Goal: Task Accomplishment & Management: Use online tool/utility

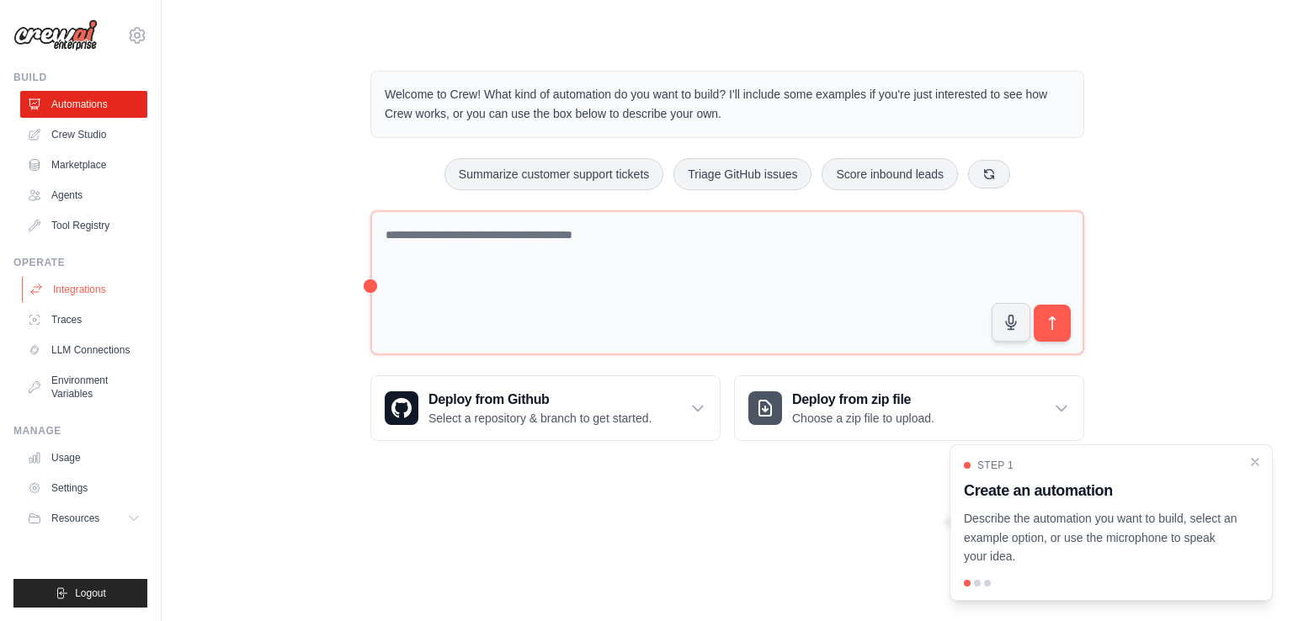
click at [84, 290] on link "Integrations" at bounding box center [85, 289] width 127 height 27
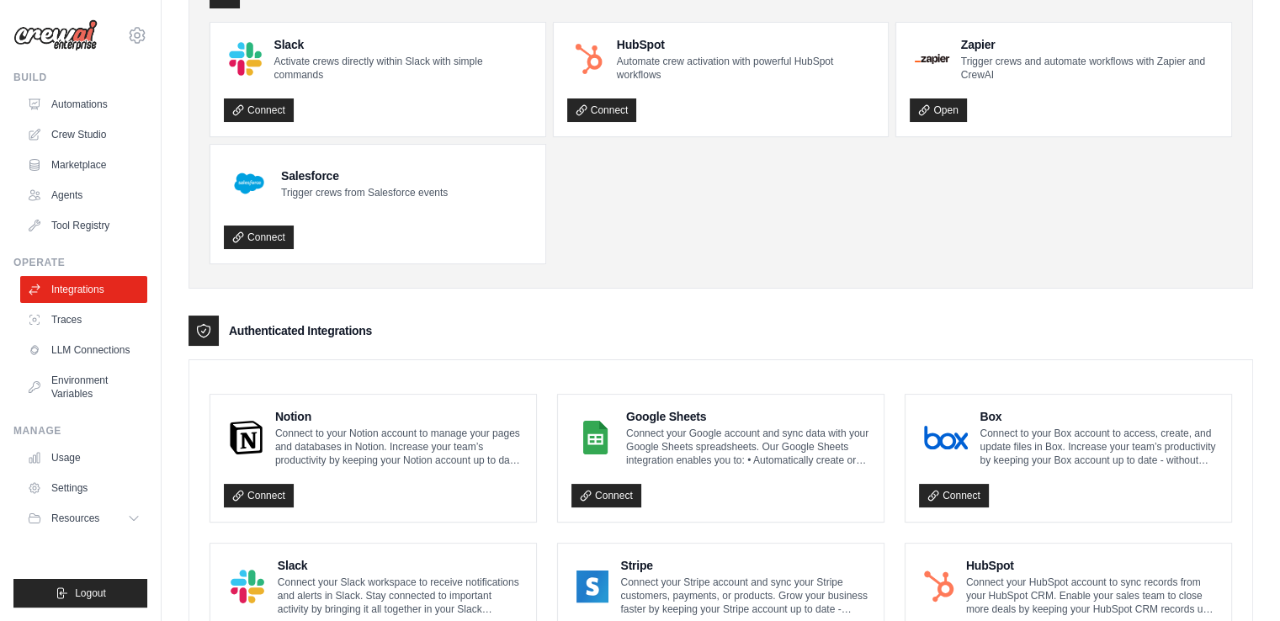
scroll to position [162, 0]
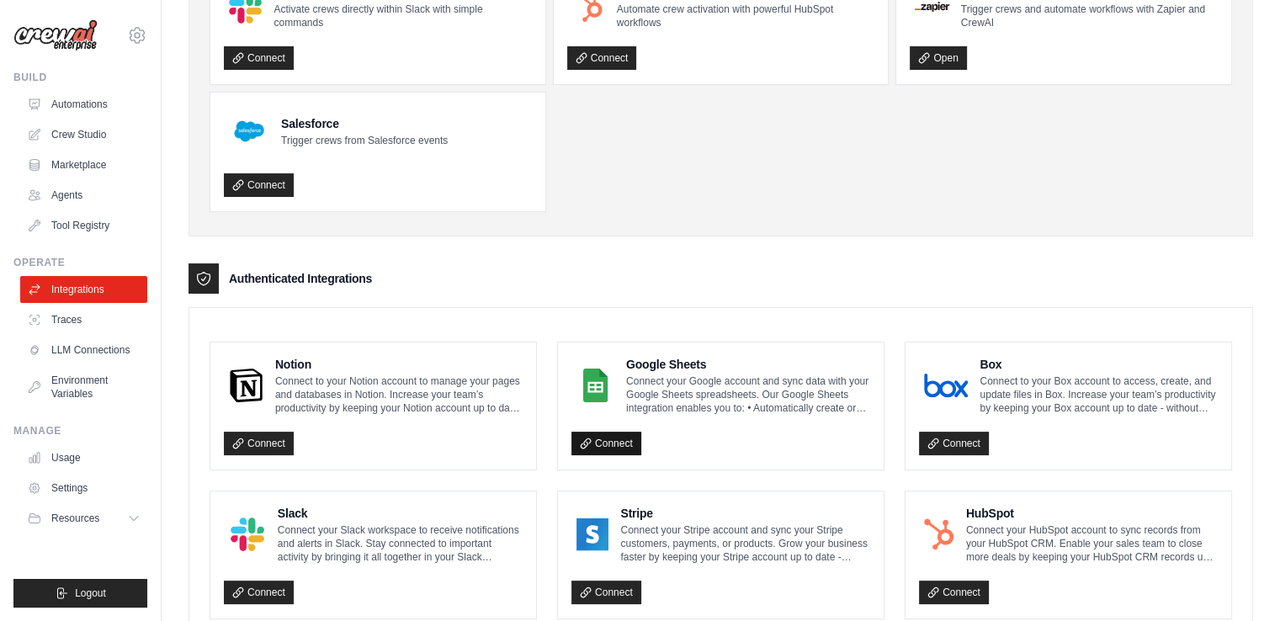
click at [610, 443] on link "Connect" at bounding box center [606, 444] width 70 height 24
click at [70, 127] on link "Crew Studio" at bounding box center [85, 134] width 127 height 27
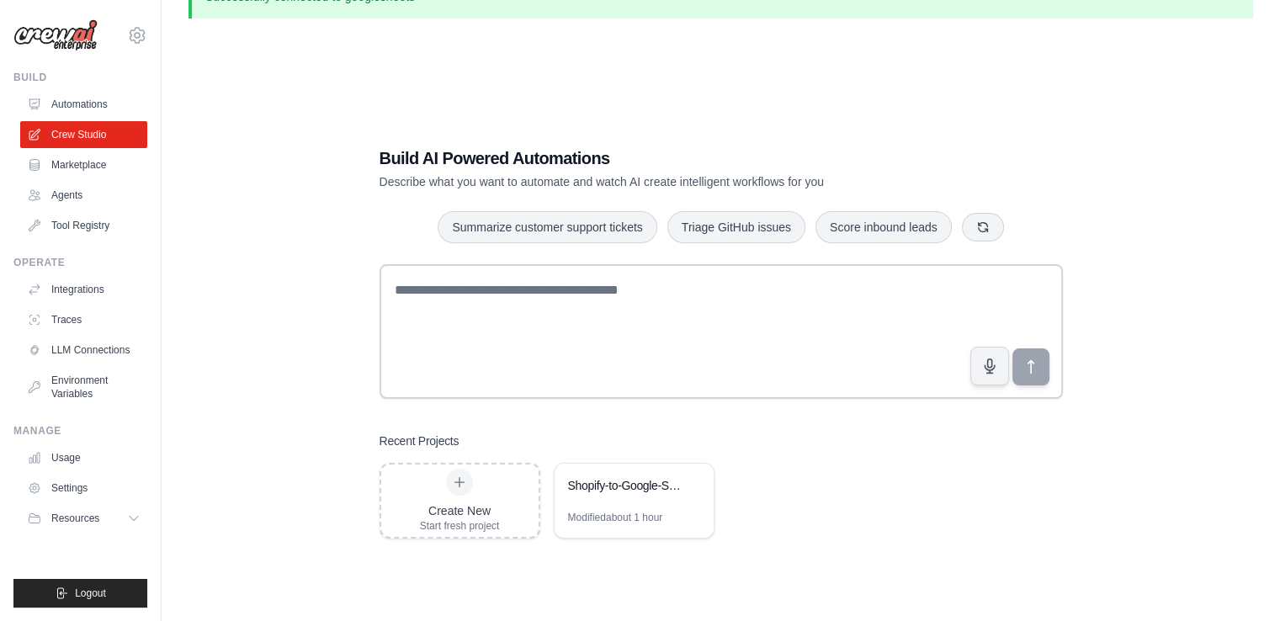
scroll to position [91, 0]
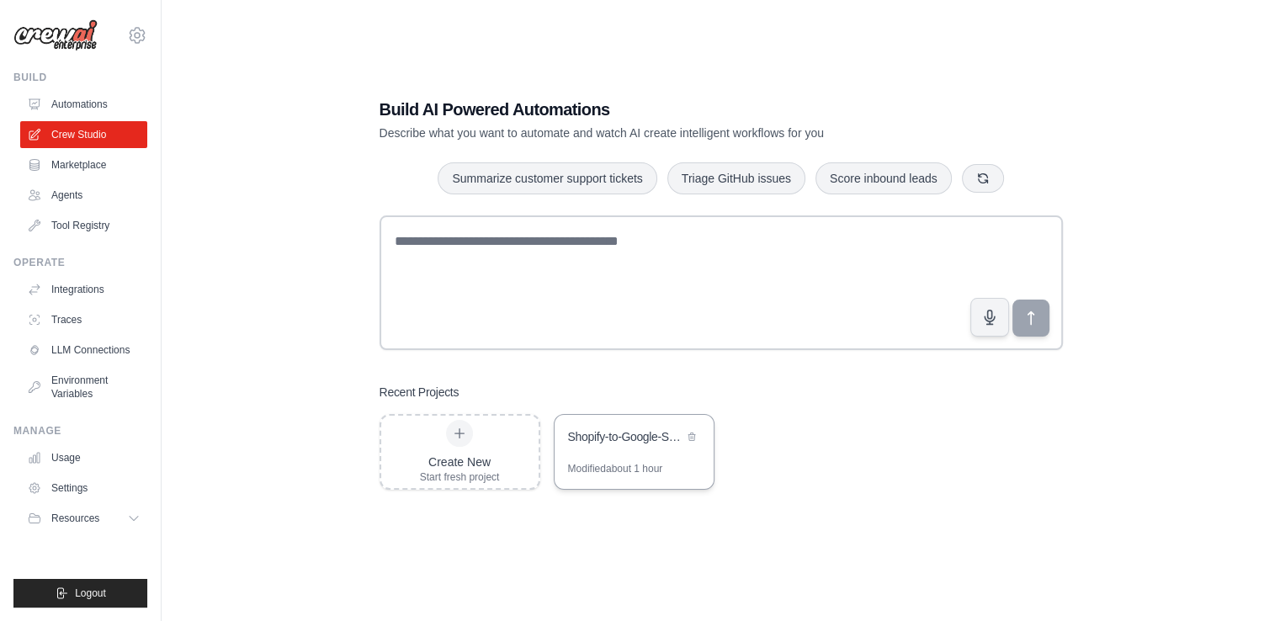
click at [613, 462] on div "Modified about 1 hour" at bounding box center [615, 468] width 95 height 13
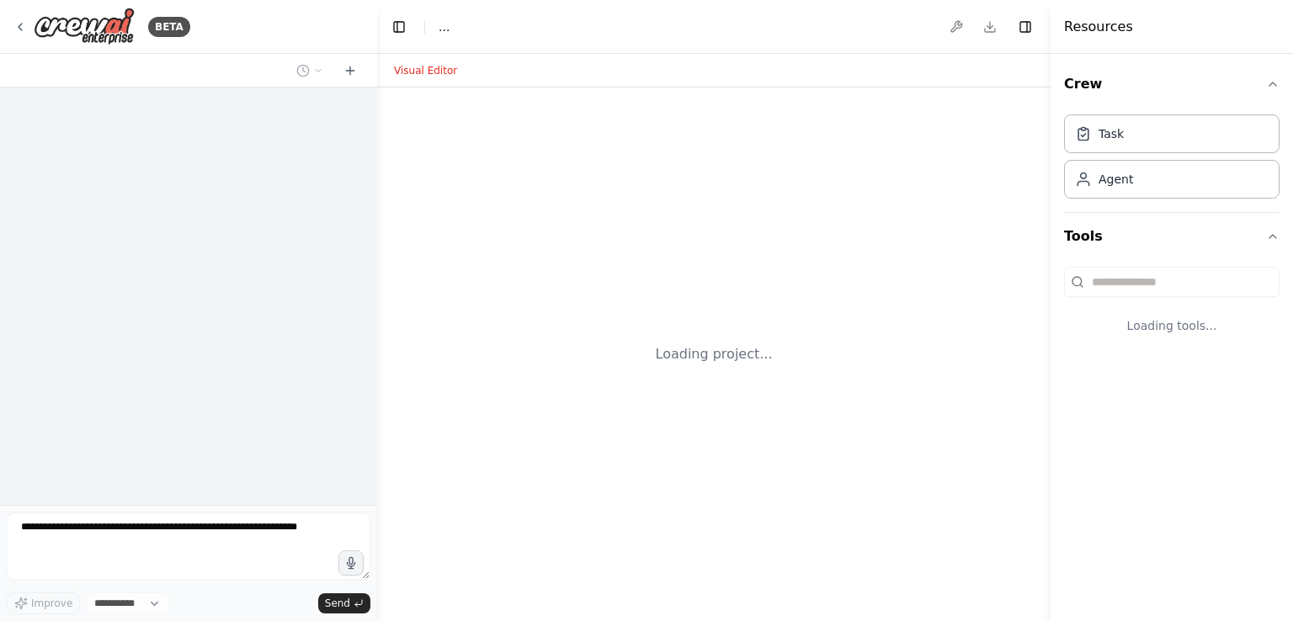
select select "****"
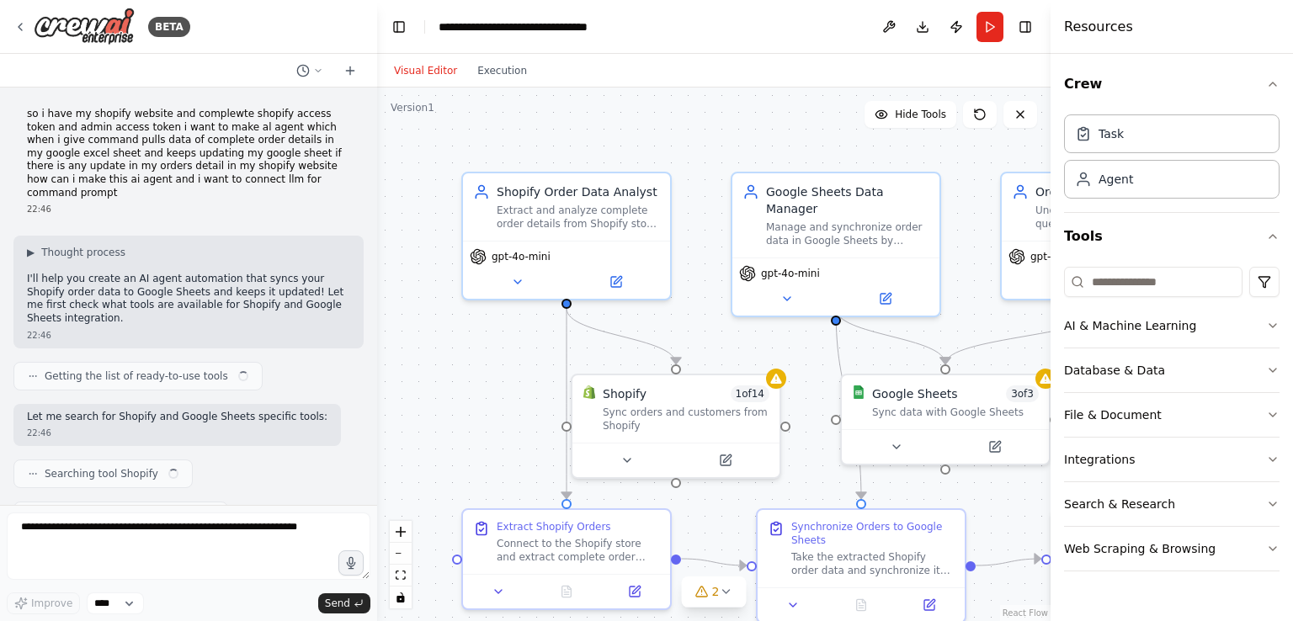
scroll to position [6143, 0]
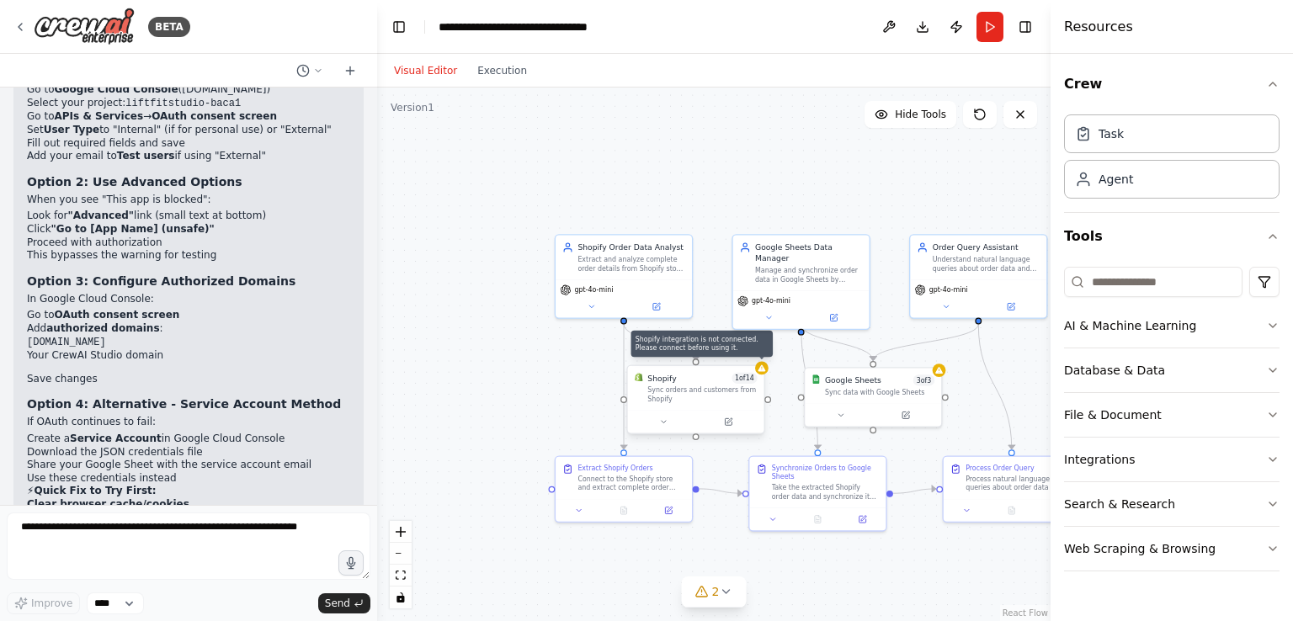
click at [764, 368] on icon at bounding box center [762, 368] width 8 height 7
click at [730, 384] on div "Shopify 1 of 14 Sync orders and customers from Shopify" at bounding box center [701, 388] width 109 height 31
click at [667, 419] on button at bounding box center [663, 421] width 62 height 13
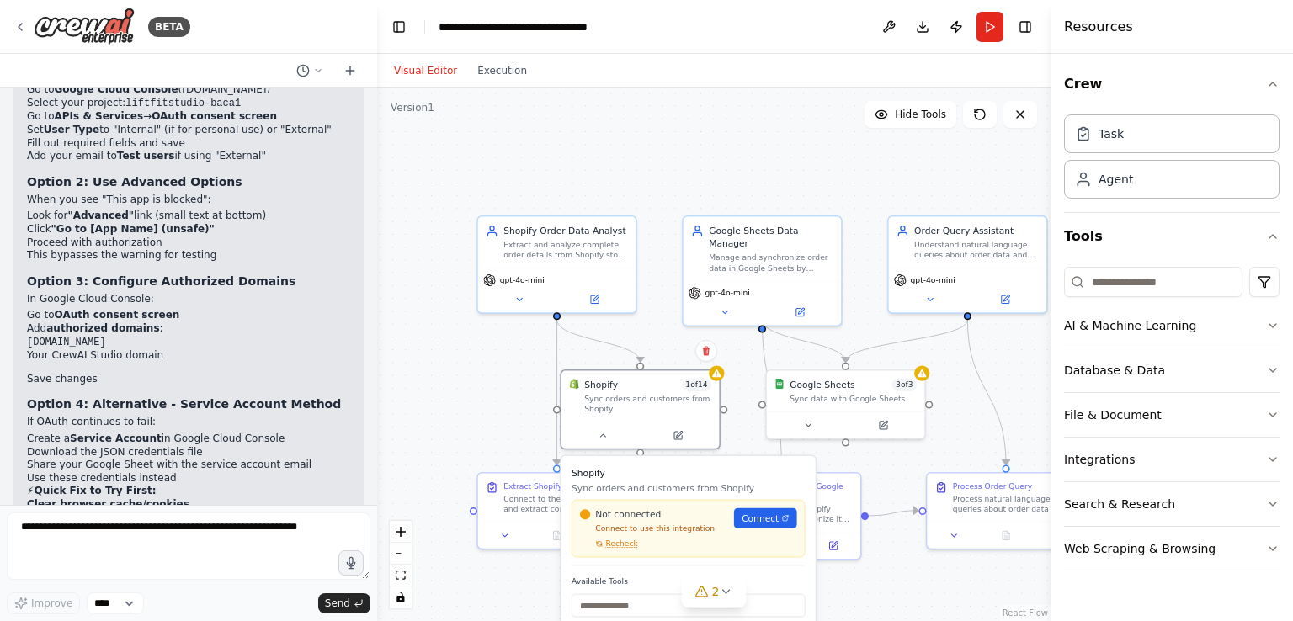
click at [669, 321] on div ".deletable-edge-delete-btn { width: 20px; height: 20px; border: 0px solid #ffff…" at bounding box center [713, 355] width 673 height 534
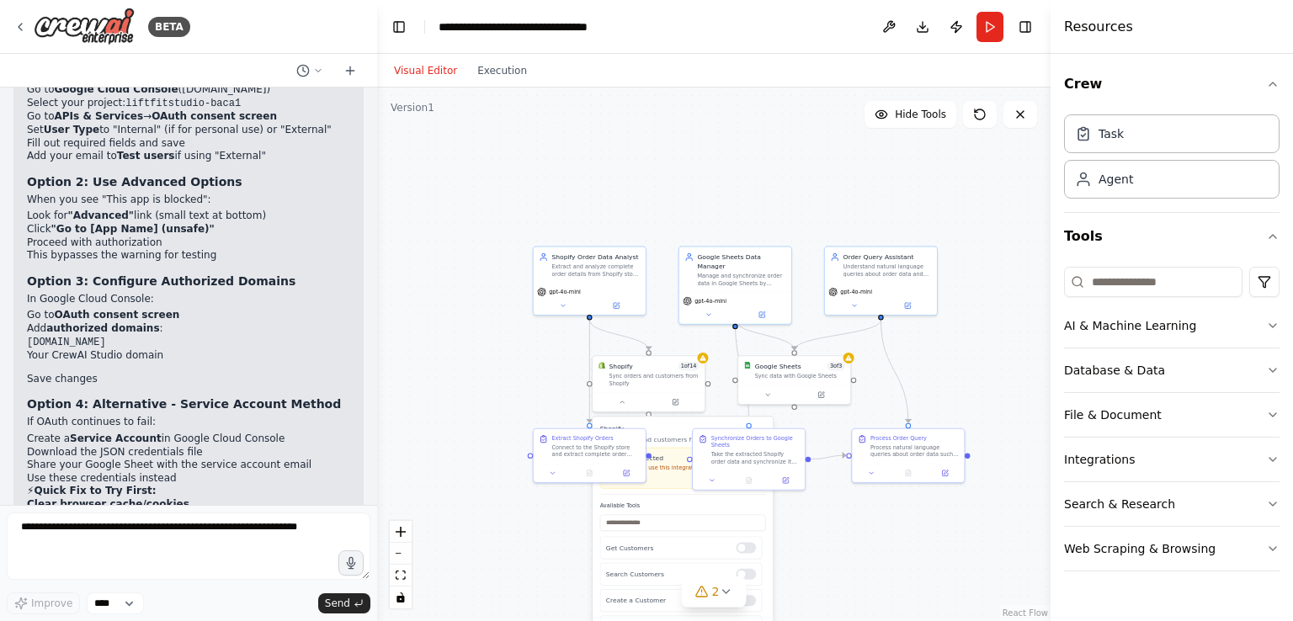
drag, startPoint x: 669, startPoint y: 321, endPoint x: 648, endPoint y: 76, distance: 245.8
drag, startPoint x: 648, startPoint y: 76, endPoint x: 640, endPoint y: -19, distance: 95.5
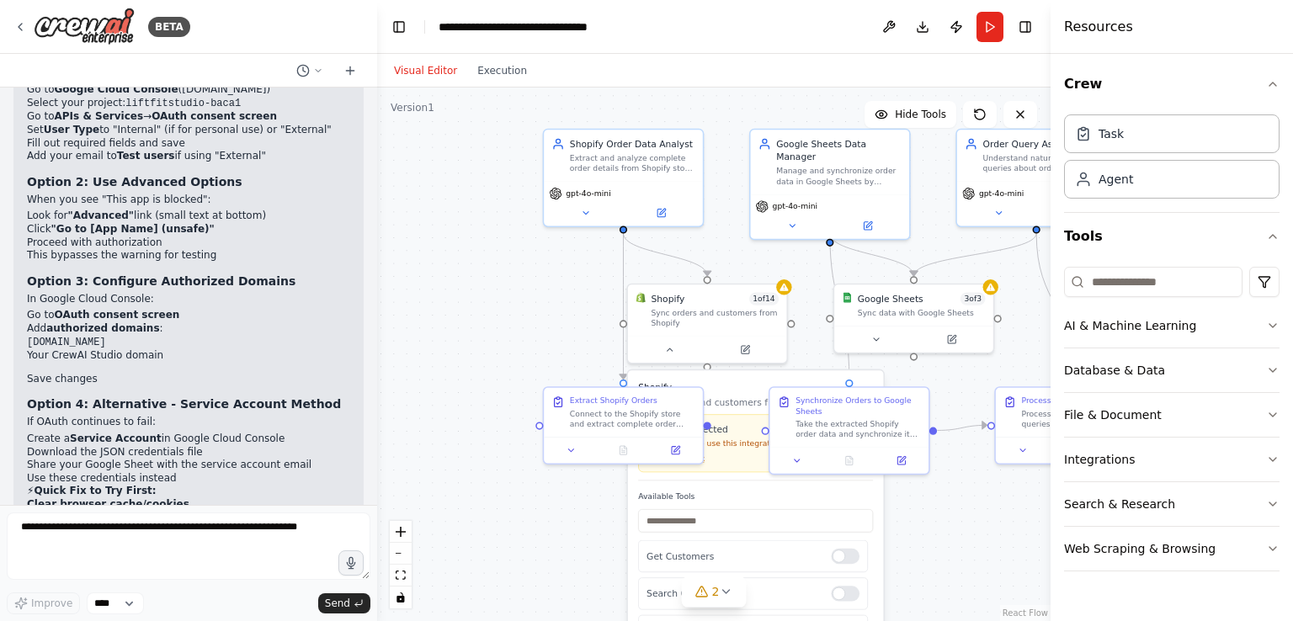
click at [555, 523] on div ".deletable-edge-delete-btn { width: 20px; height: 20px; border: 0px solid #ffff…" at bounding box center [713, 355] width 673 height 534
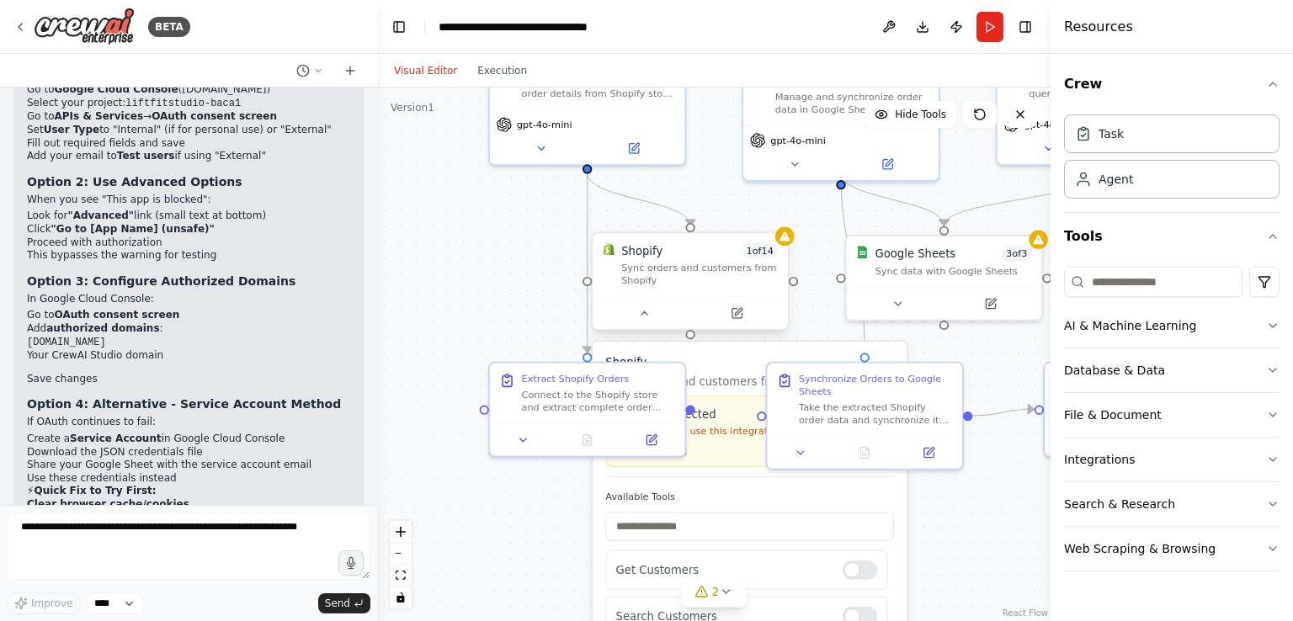
click at [651, 323] on div at bounding box center [689, 312] width 195 height 33
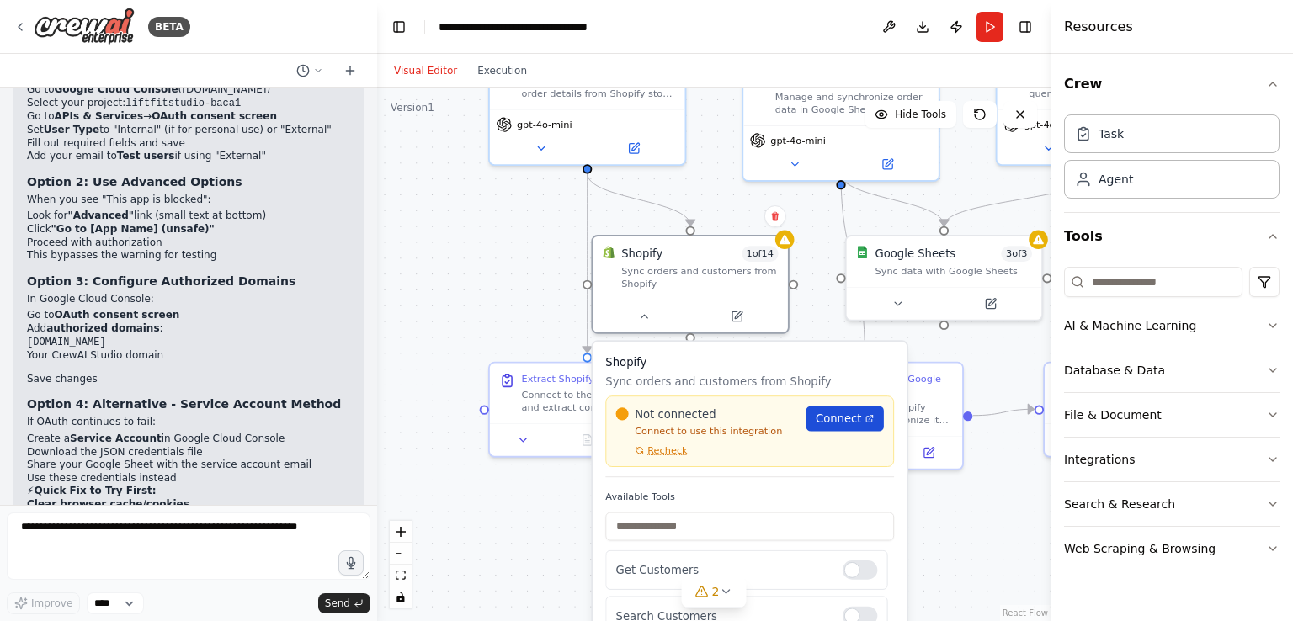
click at [836, 415] on span "Connect" at bounding box center [838, 419] width 46 height 16
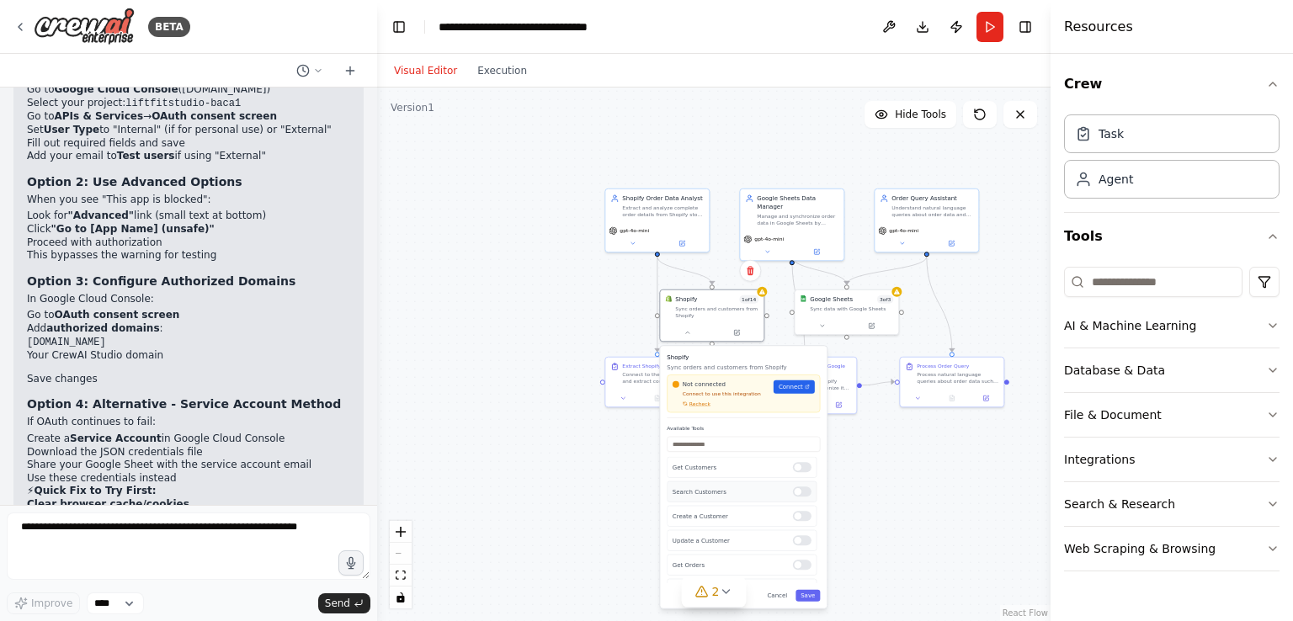
click at [801, 496] on div "Search Customers" at bounding box center [742, 491] width 150 height 21
click at [798, 467] on div at bounding box center [802, 467] width 19 height 10
click at [799, 521] on div "Get Abandoned Carts" at bounding box center [742, 517] width 150 height 21
click at [799, 516] on div at bounding box center [802, 518] width 19 height 10
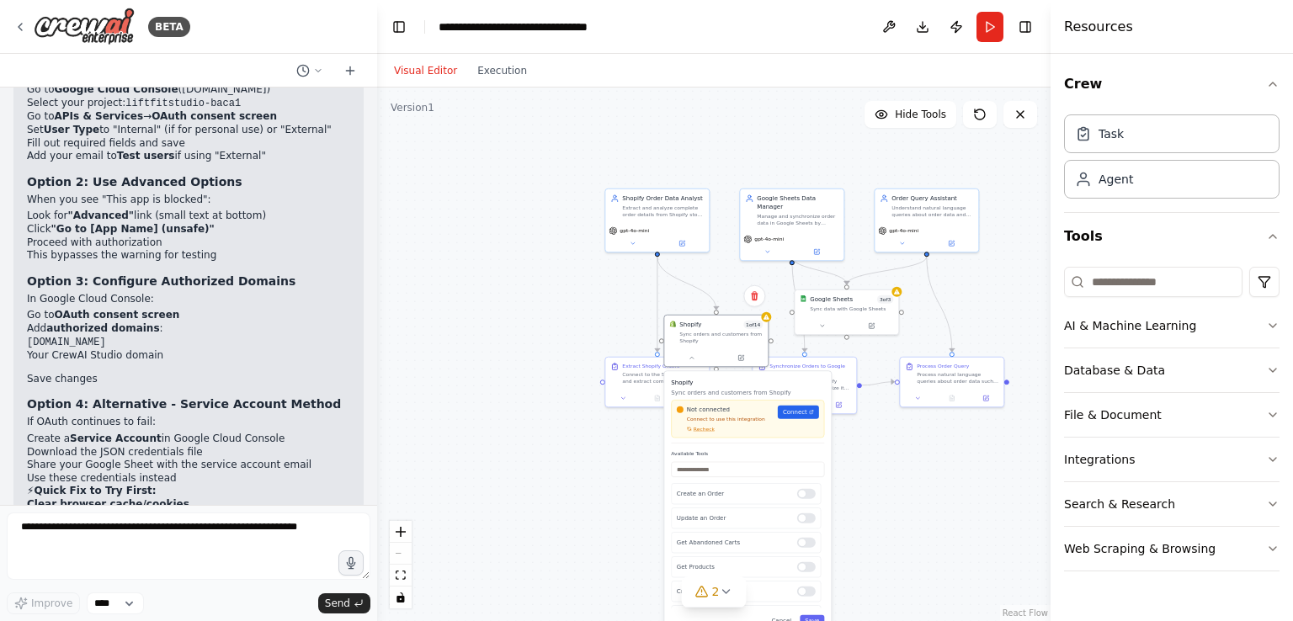
drag, startPoint x: 820, startPoint y: 523, endPoint x: 821, endPoint y: 555, distance: 31.2
click at [821, 555] on div "Get Customers Search Customers Create a Customer Update a Customer Get Orders C…" at bounding box center [747, 545] width 153 height 126
click at [799, 496] on div at bounding box center [806, 496] width 19 height 10
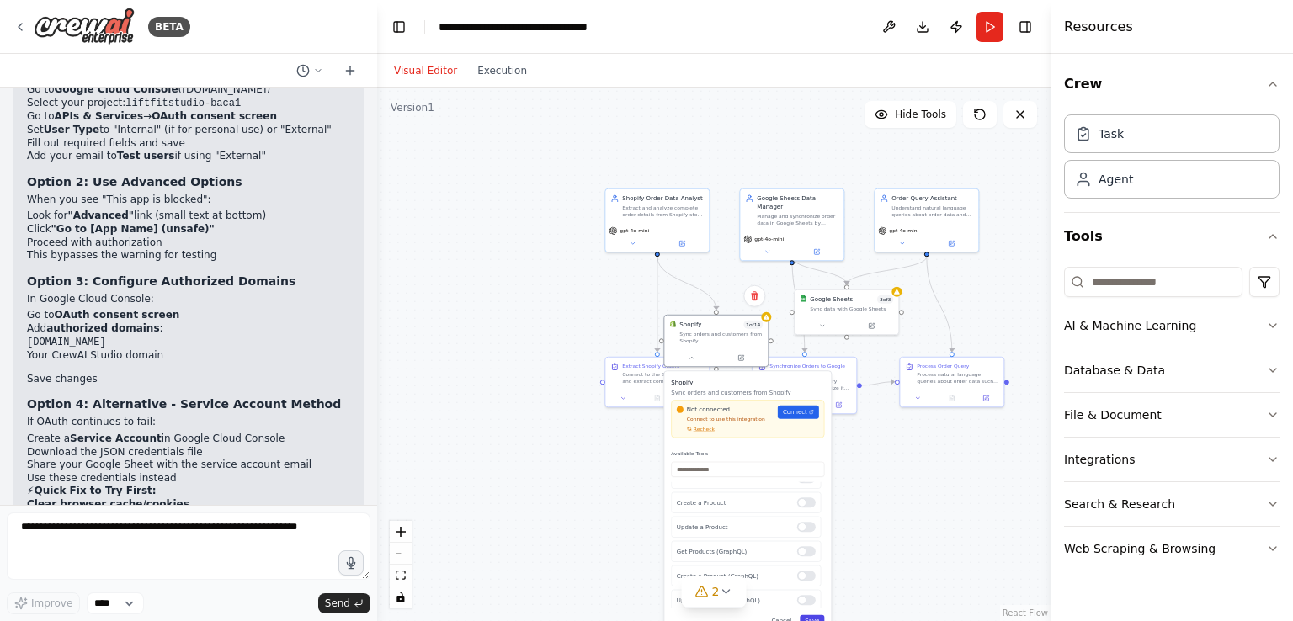
click at [811, 617] on button "Save" at bounding box center [812, 621] width 24 height 12
click at [821, 324] on icon at bounding box center [822, 324] width 3 height 2
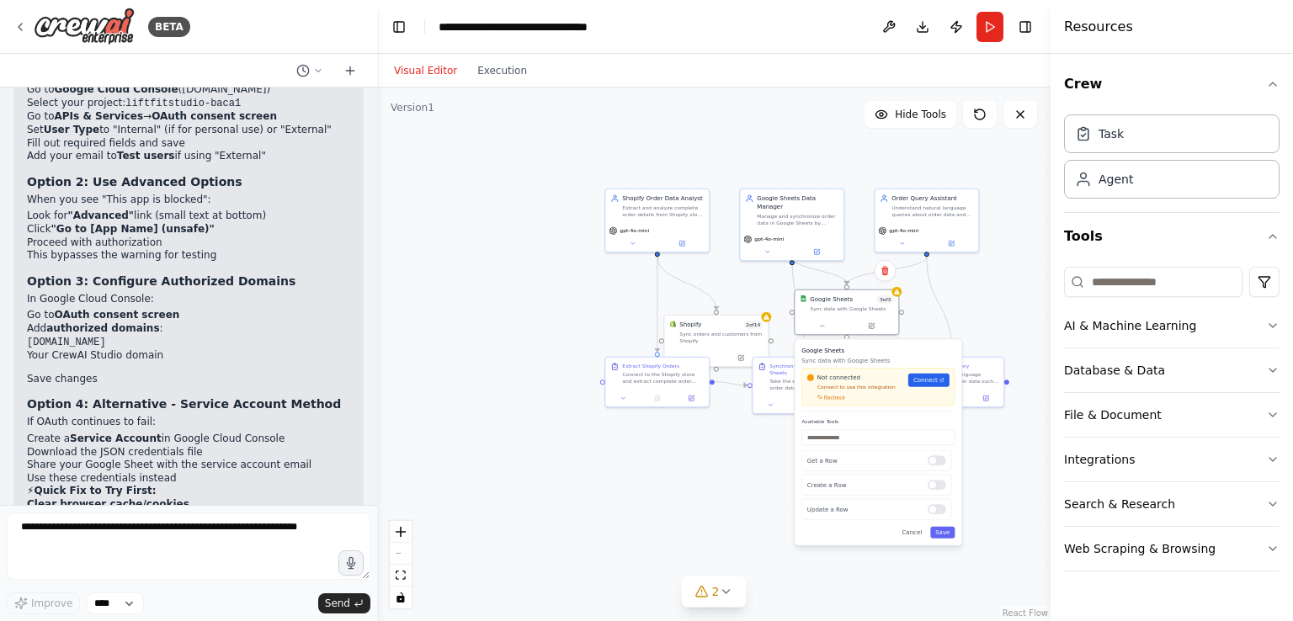
click at [744, 469] on div ".deletable-edge-delete-btn { width: 20px; height: 20px; border: 0px solid #ffff…" at bounding box center [713, 355] width 673 height 534
click at [494, 72] on button "Execution" at bounding box center [502, 71] width 70 height 20
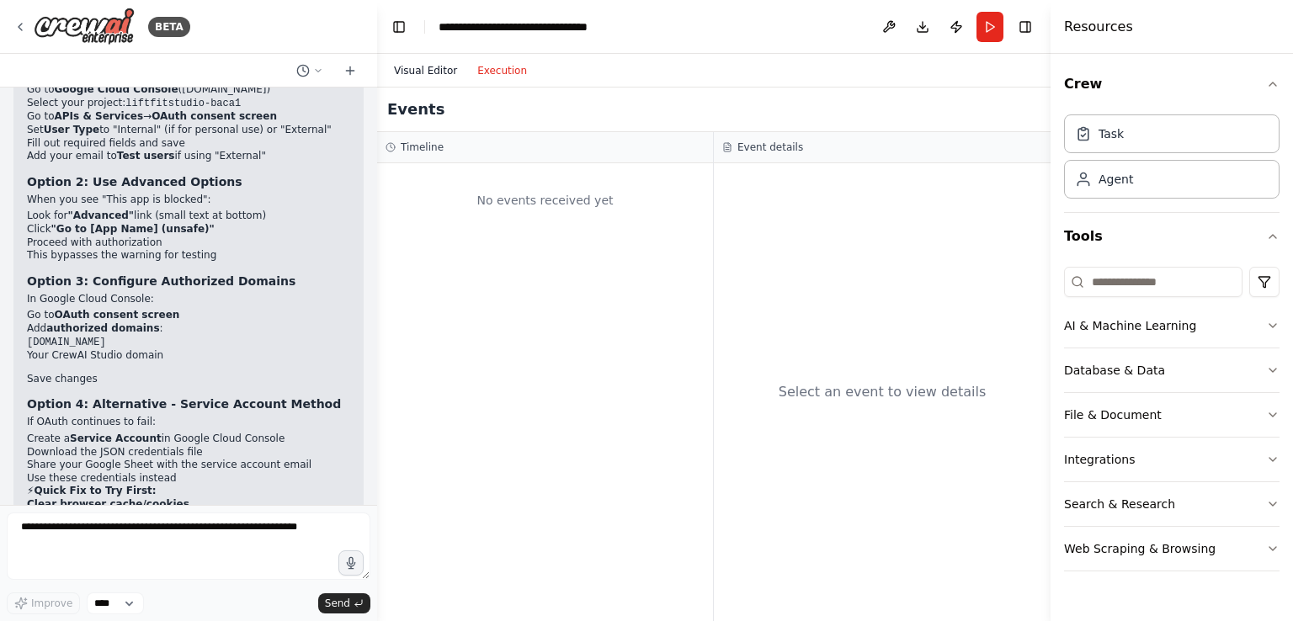
click at [431, 68] on button "Visual Editor" at bounding box center [425, 71] width 83 height 20
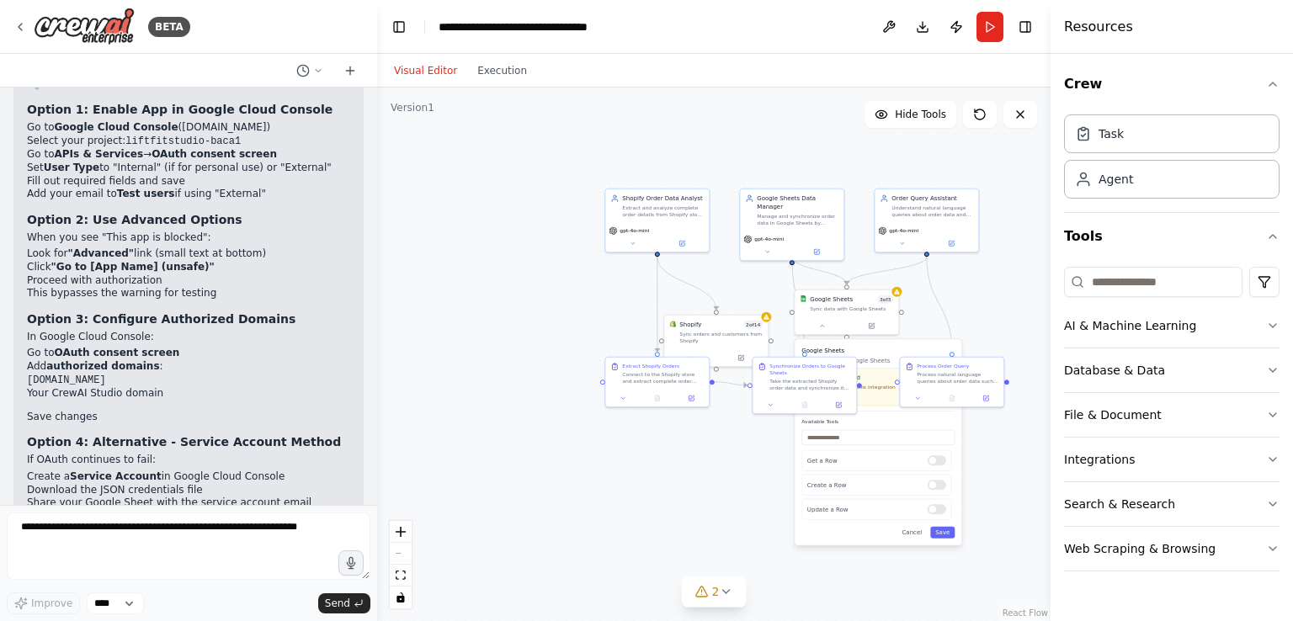
scroll to position [6143, 0]
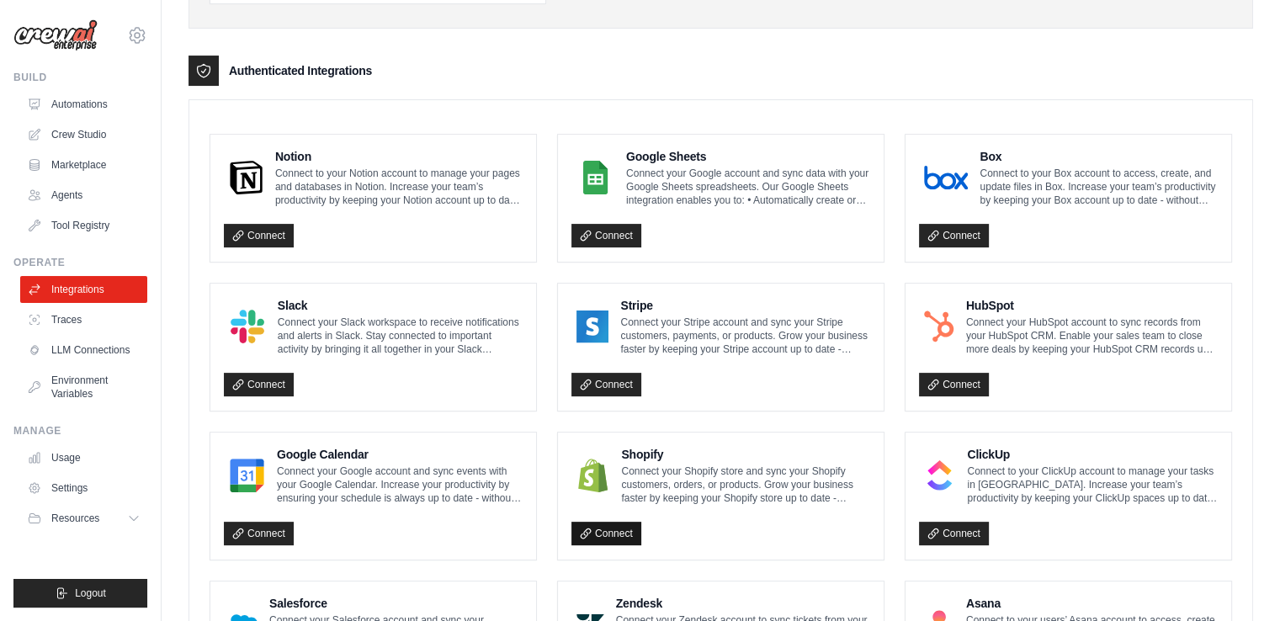
click at [613, 531] on link "Connect" at bounding box center [606, 534] width 70 height 24
